Goal: Information Seeking & Learning: Learn about a topic

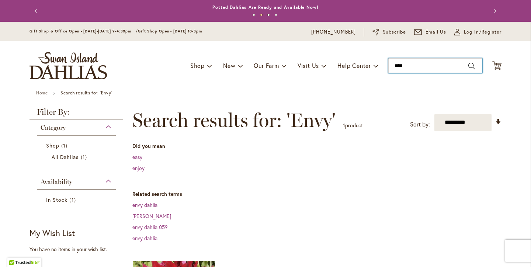
click at [423, 64] on input "****" at bounding box center [435, 65] width 94 height 15
type input "*"
type input "*********"
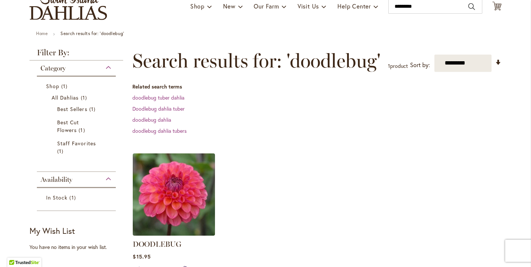
scroll to position [59, 0]
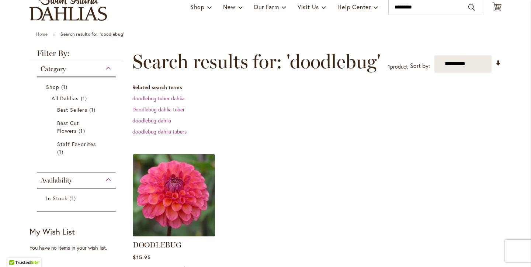
click at [181, 172] on img at bounding box center [174, 195] width 86 height 86
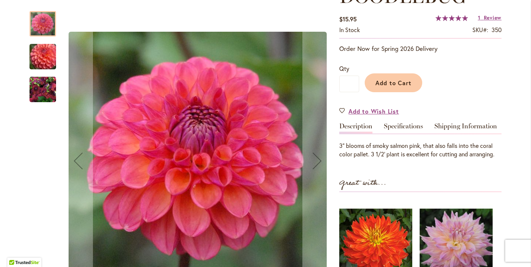
scroll to position [124, 0]
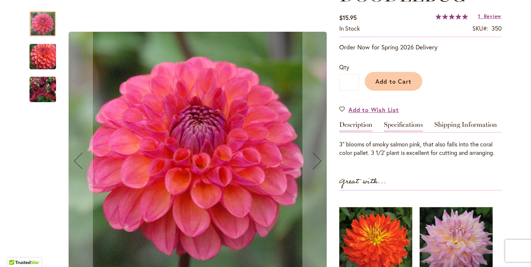
click at [409, 124] on link "Specifications" at bounding box center [403, 126] width 39 height 11
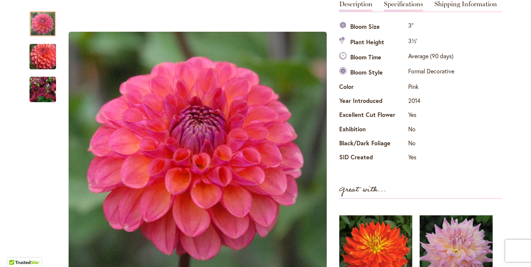
click at [357, 7] on link "Description" at bounding box center [355, 6] width 33 height 11
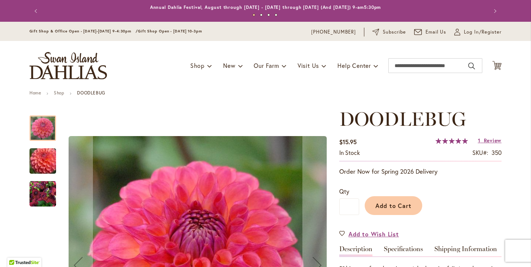
scroll to position [0, 0]
click at [47, 166] on img "DOODLEBUG" at bounding box center [42, 160] width 53 height 45
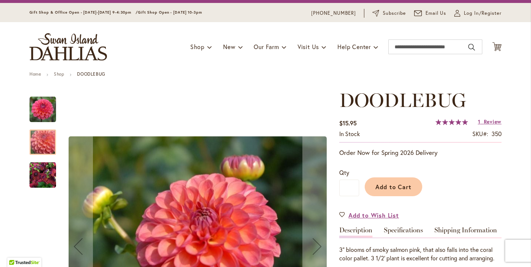
scroll to position [18, 0]
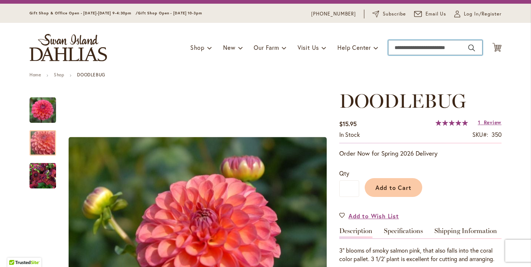
click at [417, 49] on input "Search" at bounding box center [435, 47] width 94 height 15
type input "*****"
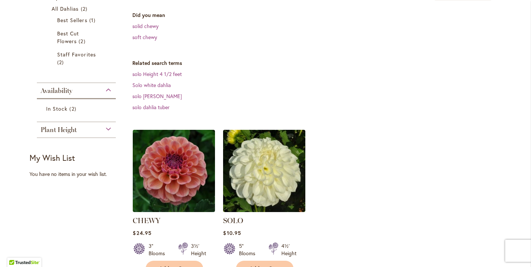
scroll to position [151, 0]
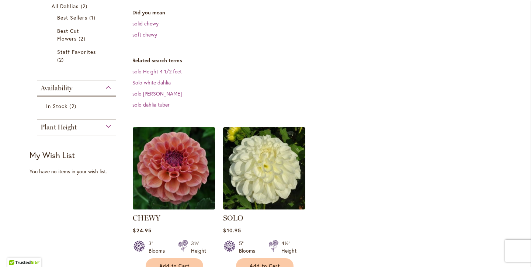
click at [185, 167] on img at bounding box center [174, 168] width 86 height 86
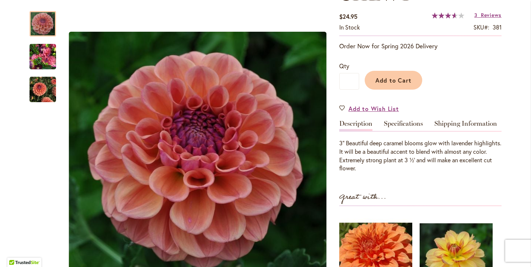
scroll to position [122, 0]
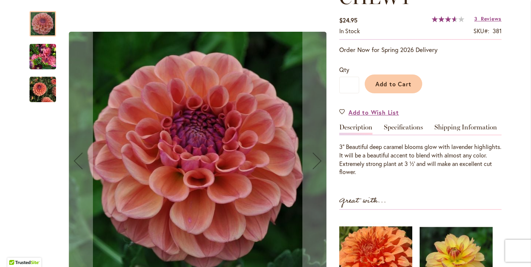
click at [48, 95] on img "CHEWY" at bounding box center [42, 89] width 27 height 27
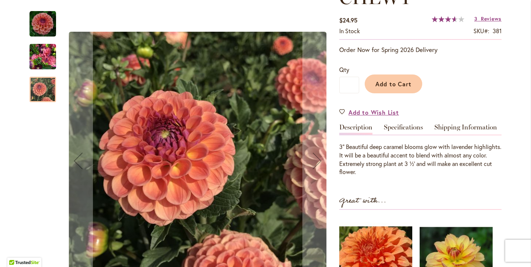
click at [46, 51] on img "CHEWY" at bounding box center [42, 56] width 27 height 35
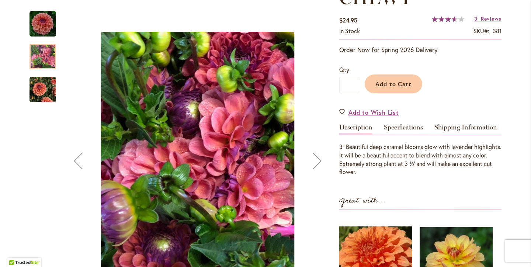
click at [46, 30] on img "CHEWY" at bounding box center [42, 24] width 27 height 27
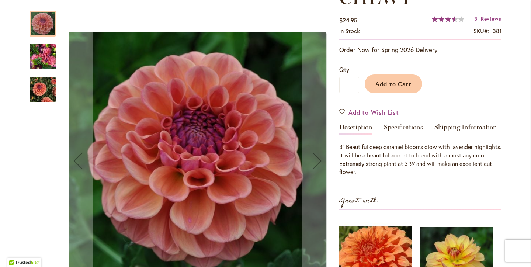
click at [39, 90] on img "CHEWY" at bounding box center [42, 89] width 27 height 27
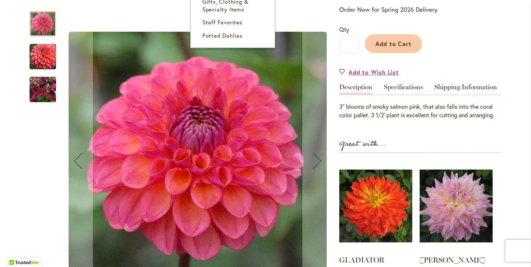
scroll to position [162, 0]
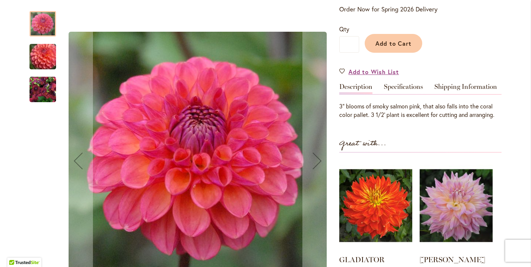
click at [46, 60] on img "DOODLEBUG" at bounding box center [42, 56] width 53 height 45
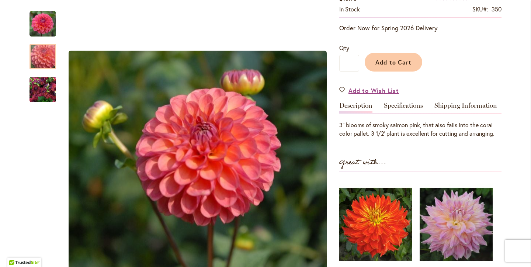
scroll to position [143, 0]
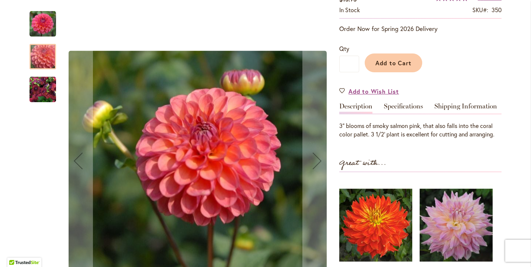
click at [42, 30] on img "DOODLEBUG" at bounding box center [42, 24] width 27 height 27
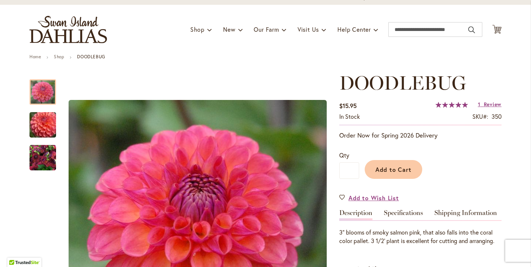
scroll to position [35, 0]
